Goal: Task Accomplishment & Management: Use online tool/utility

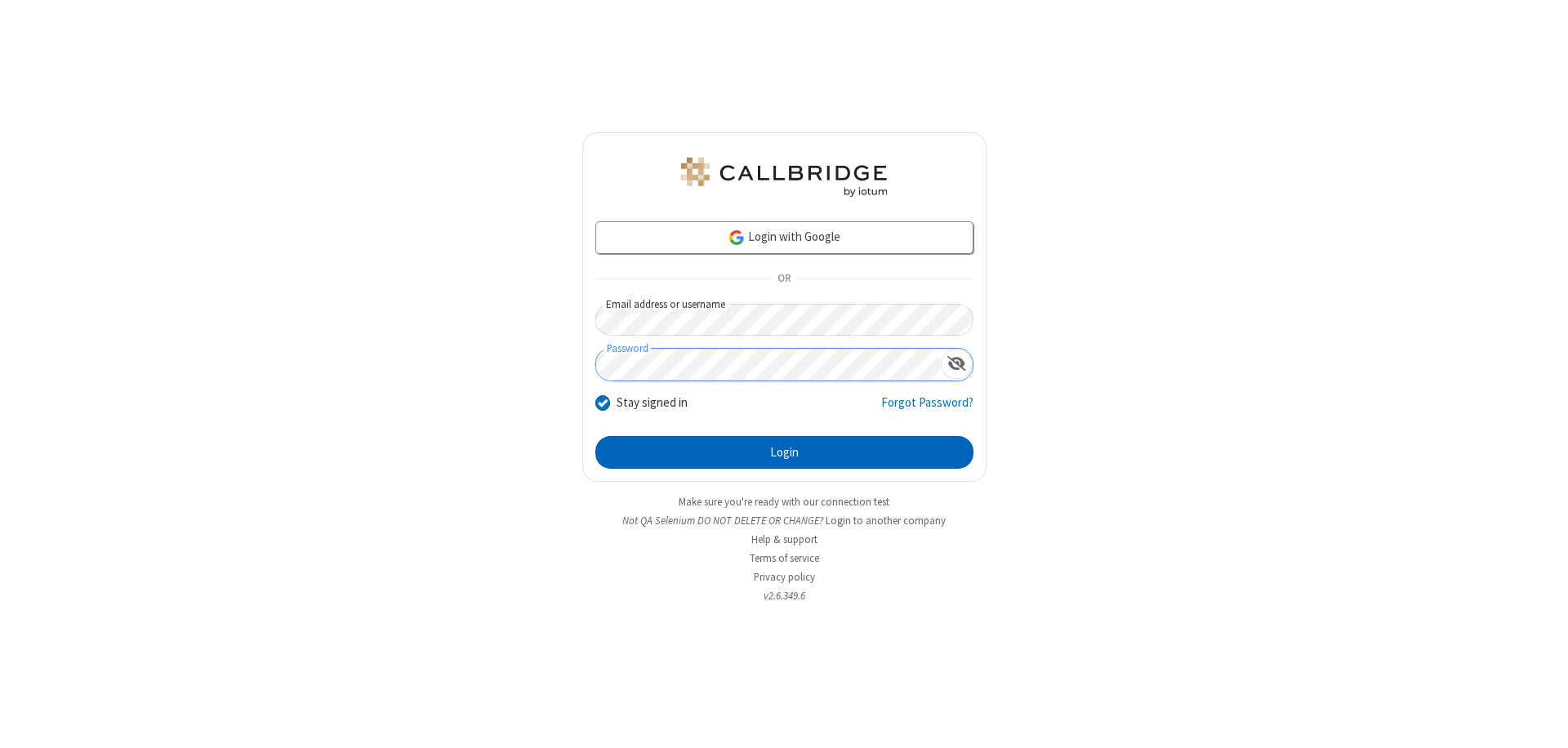
click at [784, 453] on button "Login" at bounding box center [784, 452] width 378 height 32
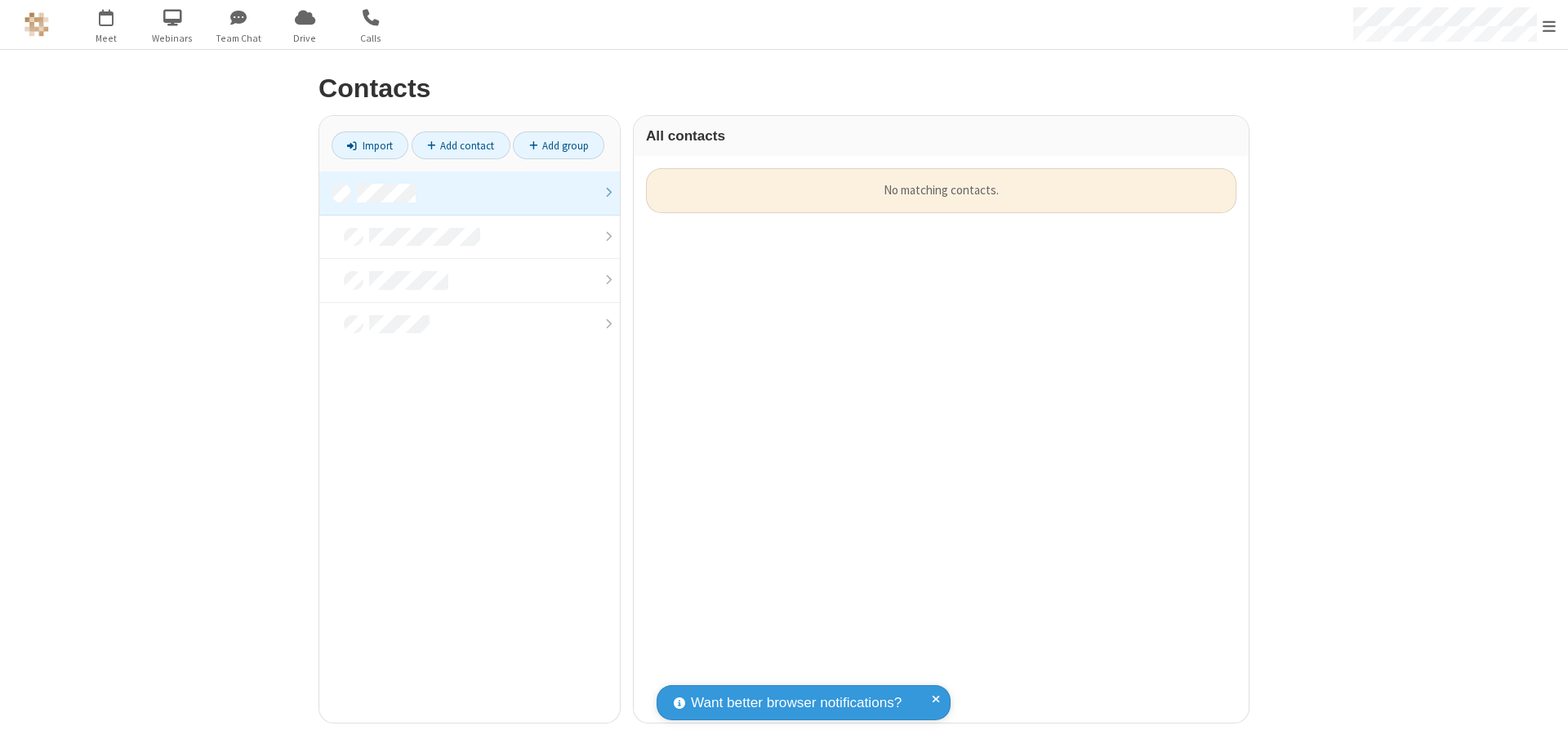
scroll to position [555, 603]
click at [470, 193] on link at bounding box center [470, 193] width 301 height 44
click at [370, 145] on link "Import" at bounding box center [370, 145] width 77 height 28
